Goal: Task Accomplishment & Management: Use online tool/utility

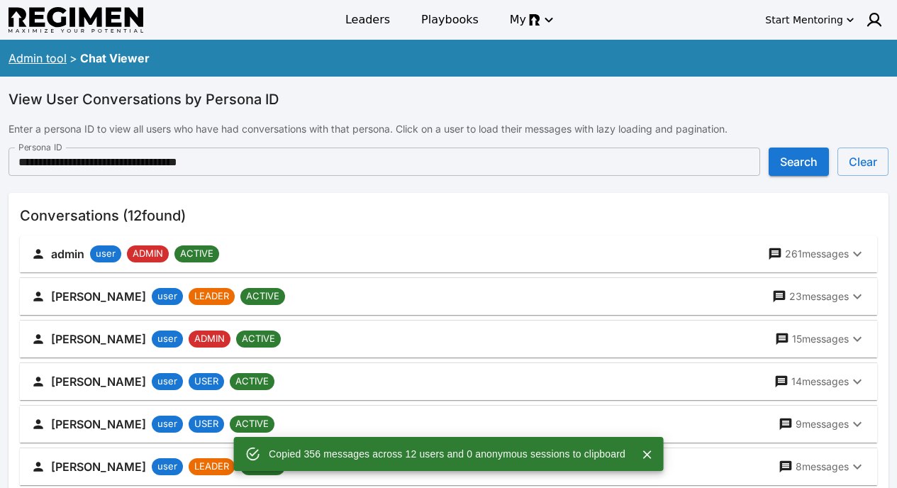
click at [39, 67] on div "Admin tool > Chat Viewer" at bounding box center [448, 58] width 897 height 31
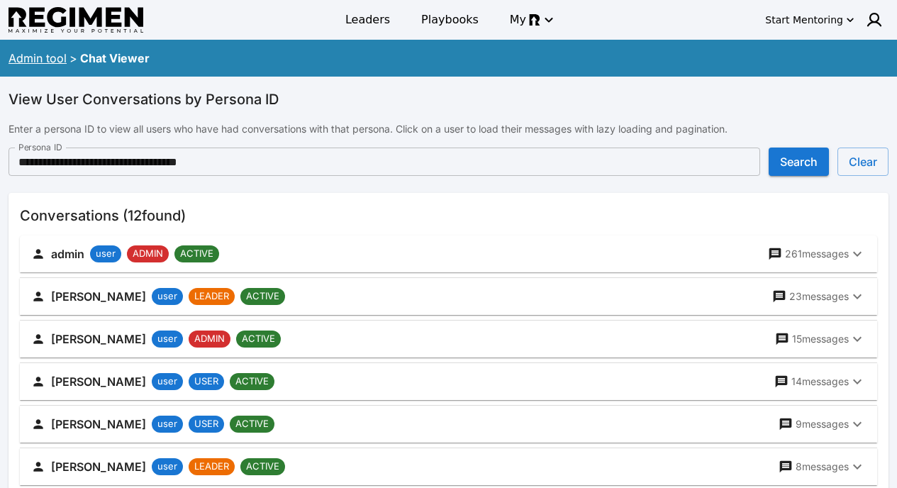
click at [40, 56] on link "Admin tool" at bounding box center [38, 58] width 58 height 14
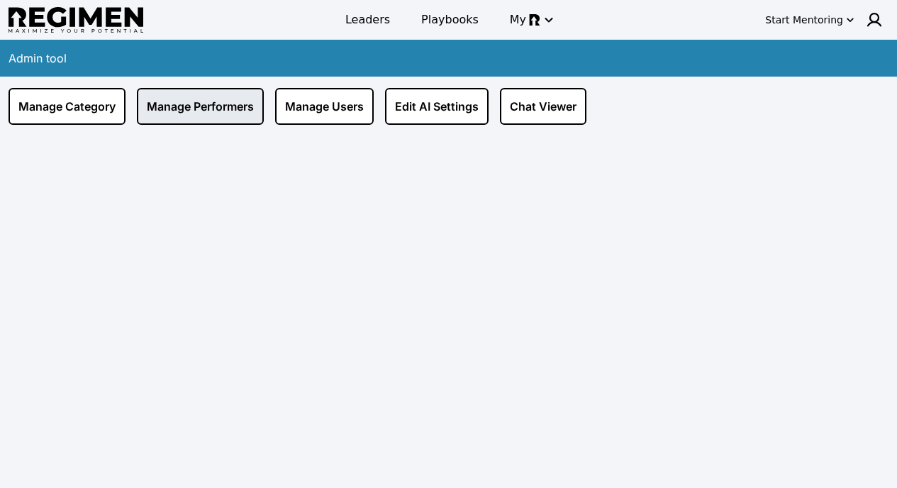
click at [218, 106] on link "Manage Performers" at bounding box center [200, 106] width 127 height 37
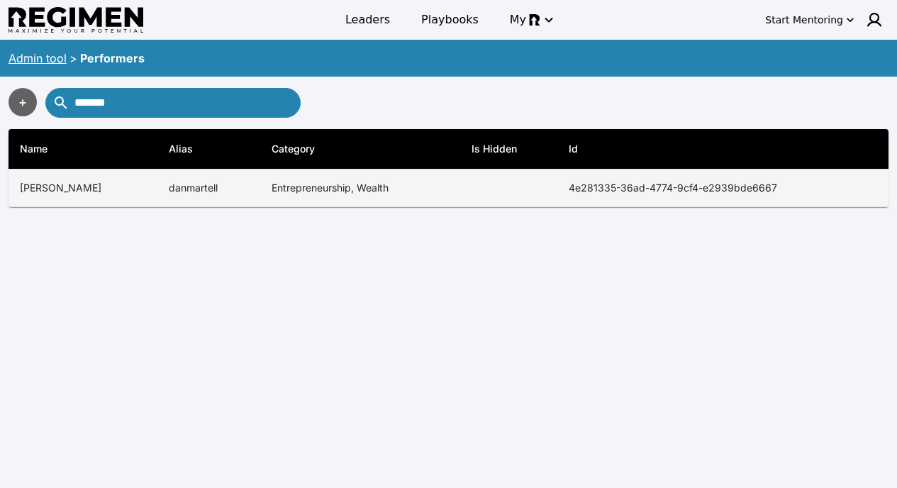
type input "*******"
copy th "4e281335-36ad-4774-9cf4-e2939bde6667"
drag, startPoint x: 547, startPoint y: 190, endPoint x: 788, endPoint y: 190, distance: 241.7
click at [788, 190] on th "4e281335-36ad-4774-9cf4-e2939bde6667" at bounding box center [722, 188] width 331 height 38
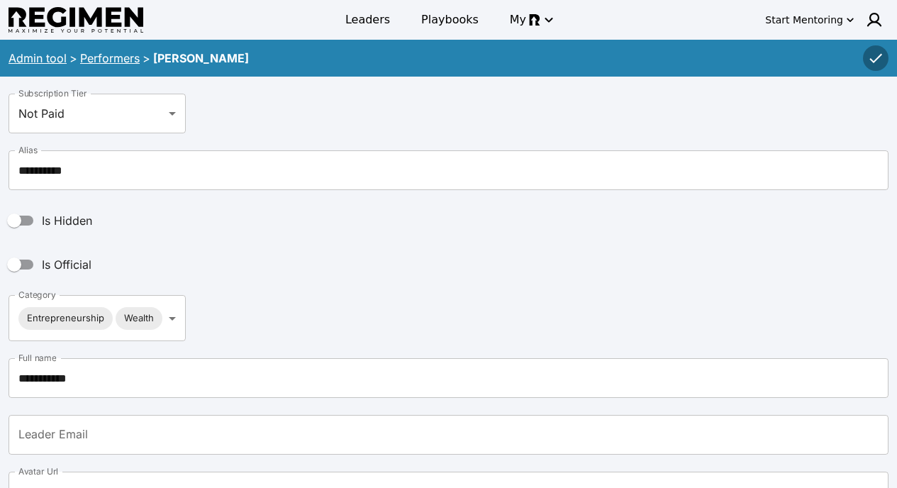
click at [100, 55] on link "Performers" at bounding box center [110, 58] width 60 height 14
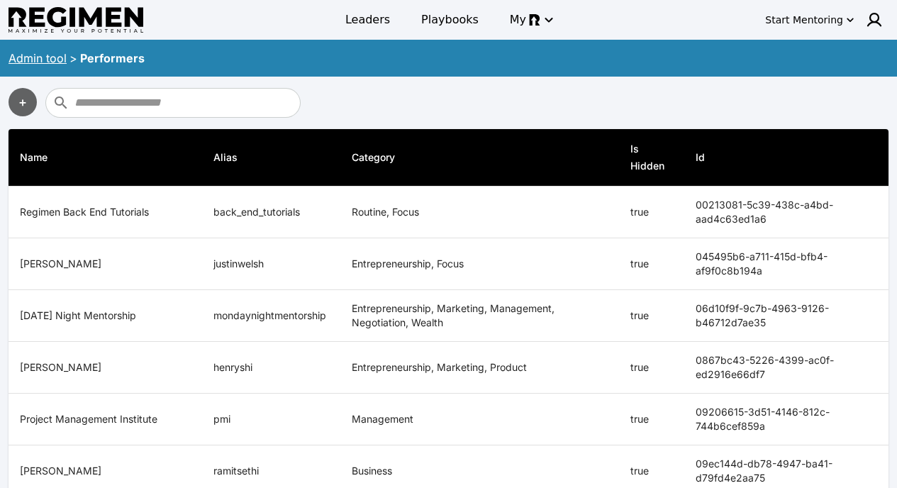
click at [52, 52] on link "Admin tool" at bounding box center [38, 58] width 58 height 14
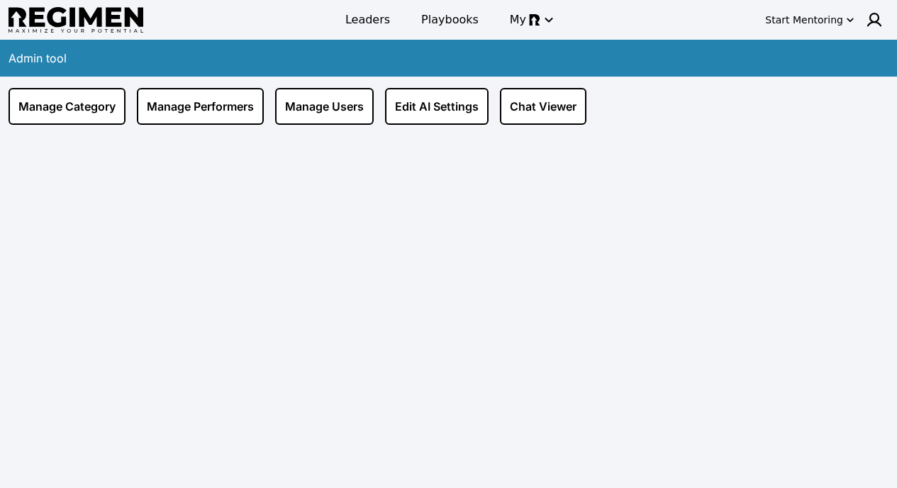
click at [493, 101] on div "Manage Category Manage Performers Manage Users Edit AI Settings Chat Viewer" at bounding box center [449, 106] width 880 height 37
click at [528, 109] on link "Chat Viewer" at bounding box center [543, 106] width 86 height 37
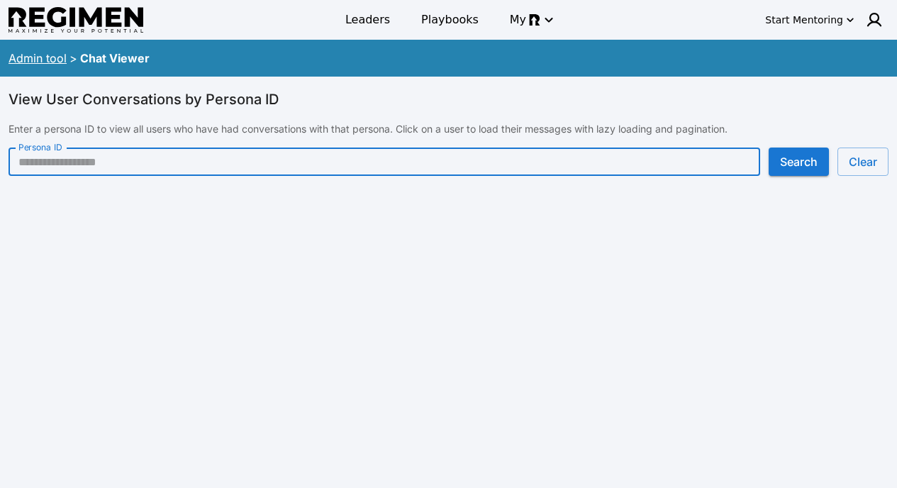
click at [247, 164] on input "Persona ID" at bounding box center [384, 161] width 751 height 28
paste input "**********"
type input "**********"
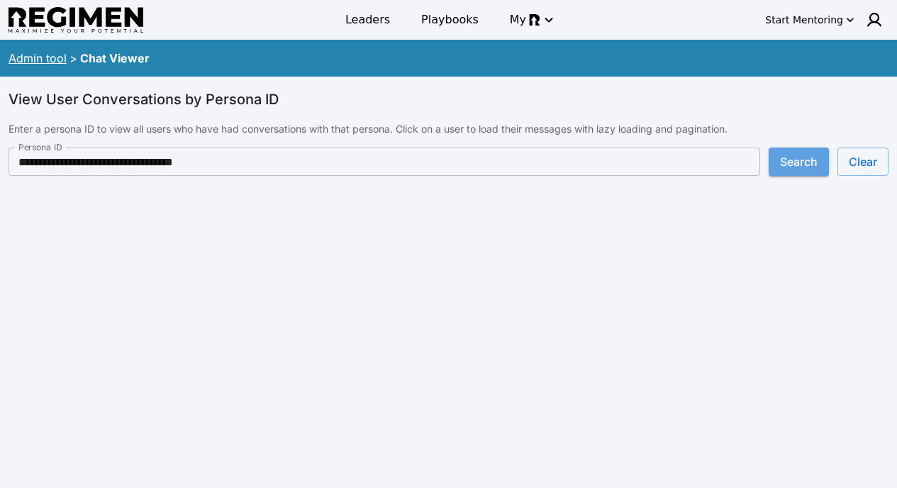
click at [775, 154] on button "Search" at bounding box center [798, 161] width 60 height 28
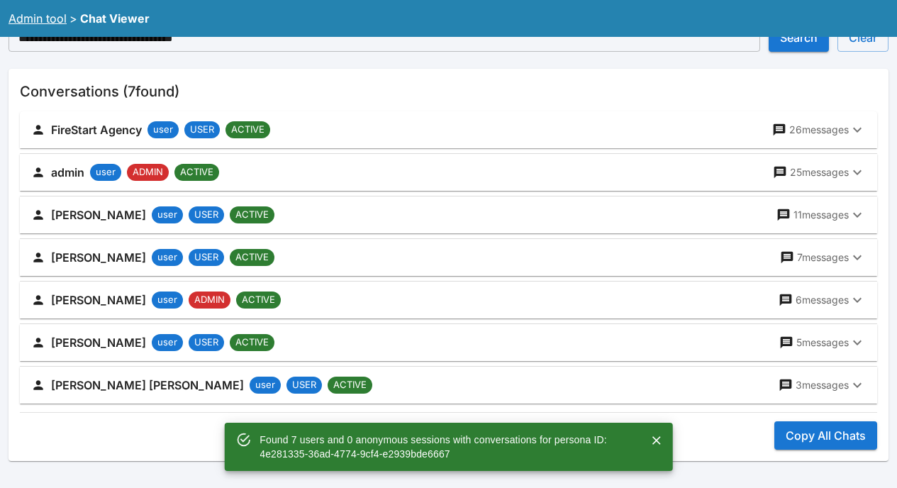
scroll to position [130, 0]
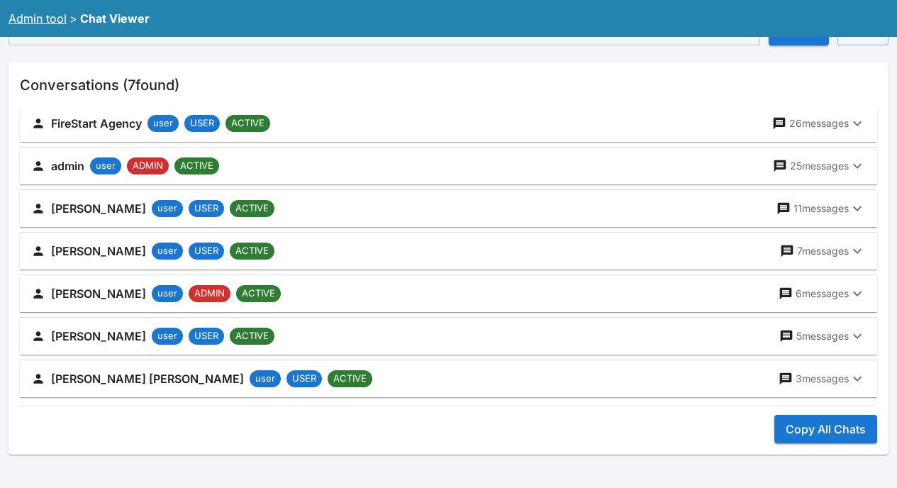
click at [360, 203] on div "[PERSON_NAME] user USER ACTIVE 11 messages" at bounding box center [439, 208] width 817 height 20
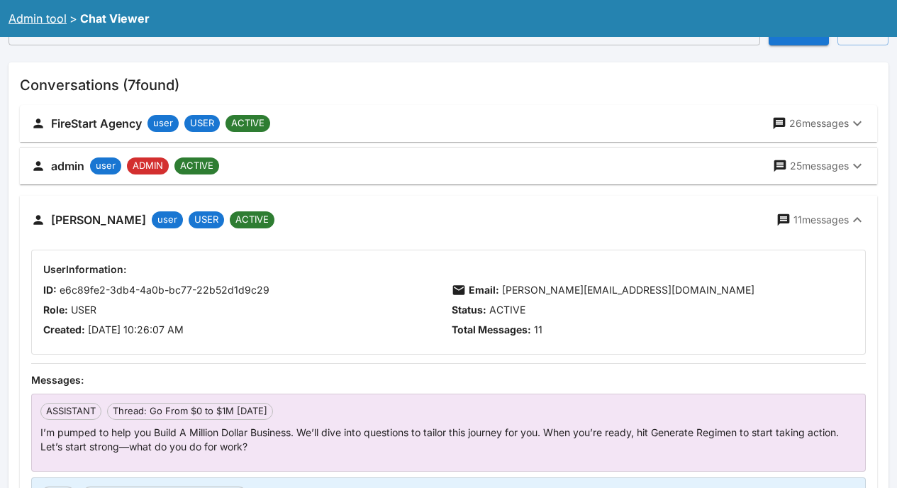
click at [816, 211] on div "[PERSON_NAME] user USER ACTIVE 11 messages" at bounding box center [439, 220] width 817 height 20
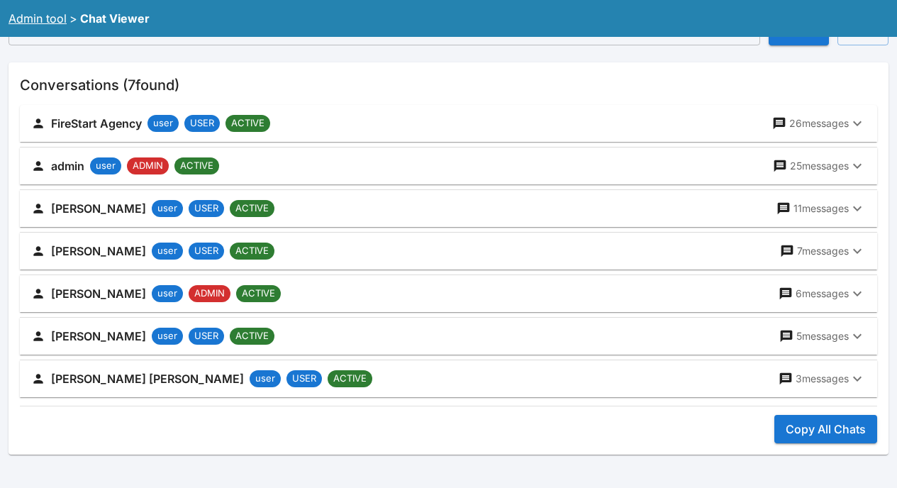
click at [814, 423] on button "Copy All Chats" at bounding box center [825, 429] width 103 height 28
